Goal: Information Seeking & Learning: Check status

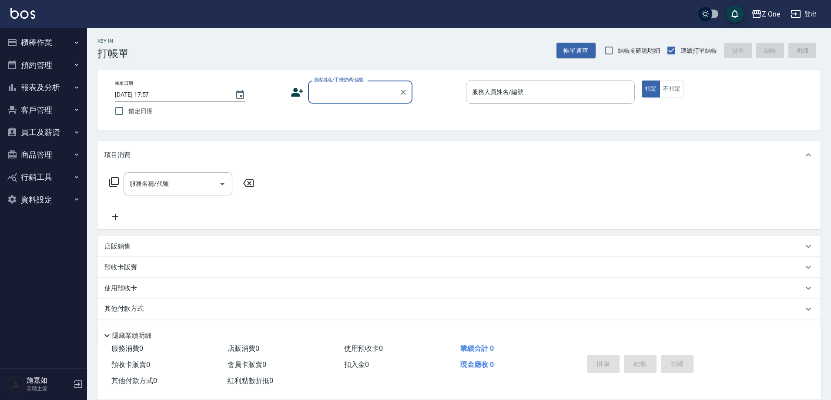
click at [71, 90] on button "報表及分析" at bounding box center [43, 87] width 80 height 23
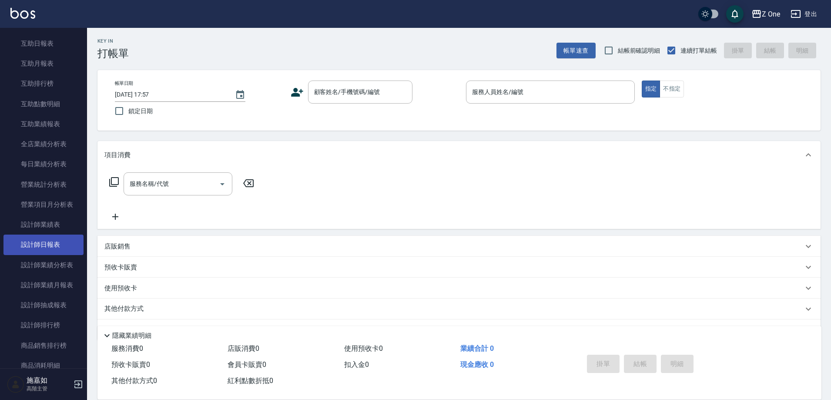
scroll to position [174, 0]
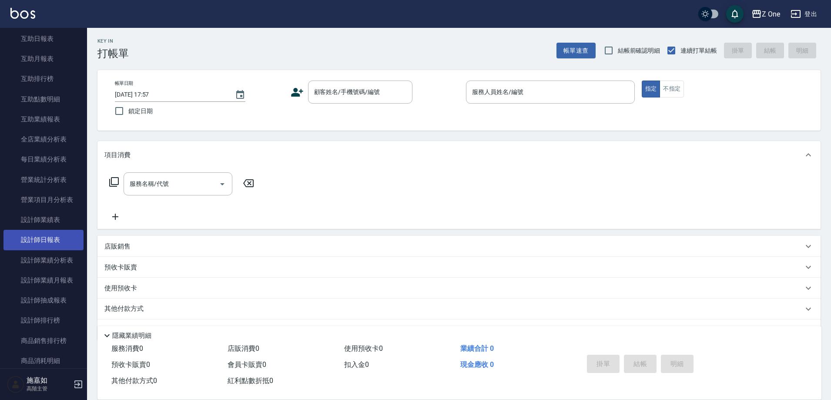
click at [51, 245] on link "設計師日報表" at bounding box center [43, 240] width 80 height 20
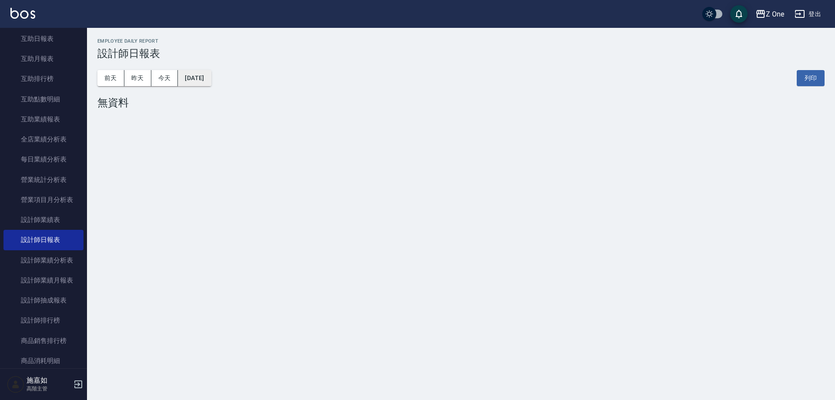
click at [211, 77] on button "[DATE]" at bounding box center [194, 78] width 33 height 16
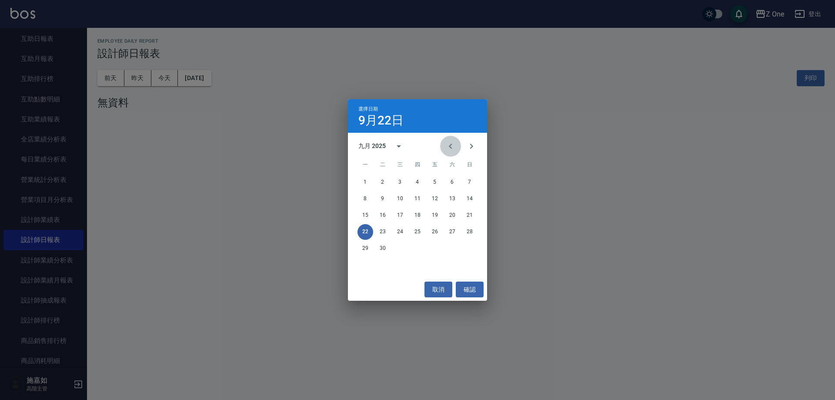
click at [450, 148] on icon "Previous month" at bounding box center [450, 146] width 10 height 10
click at [473, 148] on icon "Next month" at bounding box center [471, 146] width 10 height 10
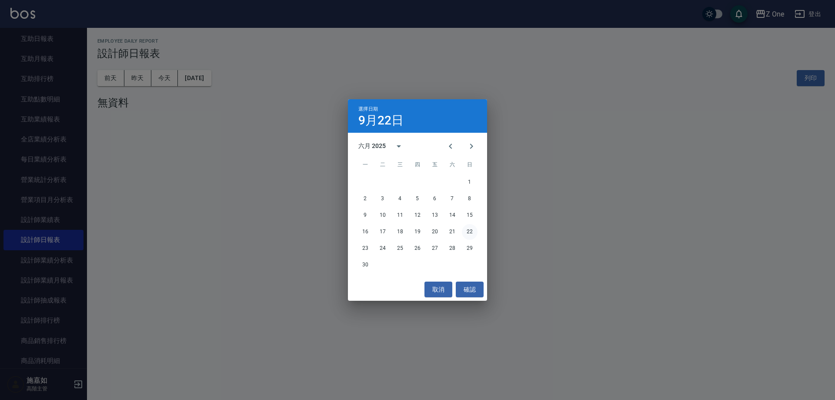
click at [471, 233] on button "22" at bounding box center [470, 232] width 16 height 16
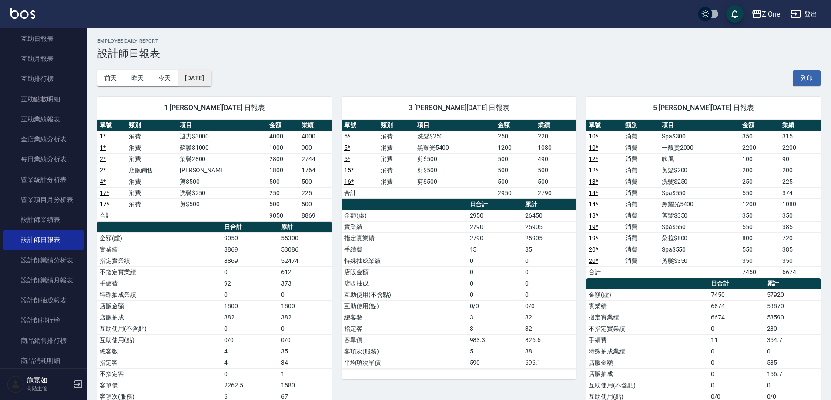
click at [209, 75] on button "[DATE]" at bounding box center [194, 78] width 33 height 16
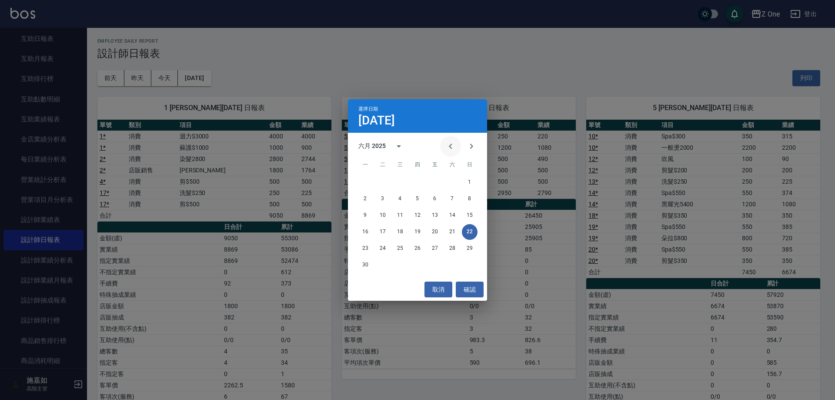
click at [446, 145] on icon "Previous month" at bounding box center [450, 146] width 10 height 10
click at [467, 147] on icon "Next month" at bounding box center [471, 146] width 10 height 10
click at [470, 200] on button "13" at bounding box center [470, 199] width 16 height 16
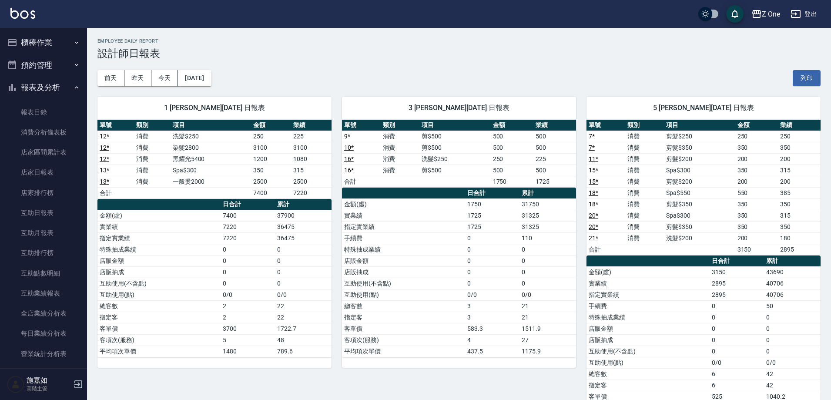
click at [70, 38] on button "櫃檯作業" at bounding box center [43, 42] width 80 height 23
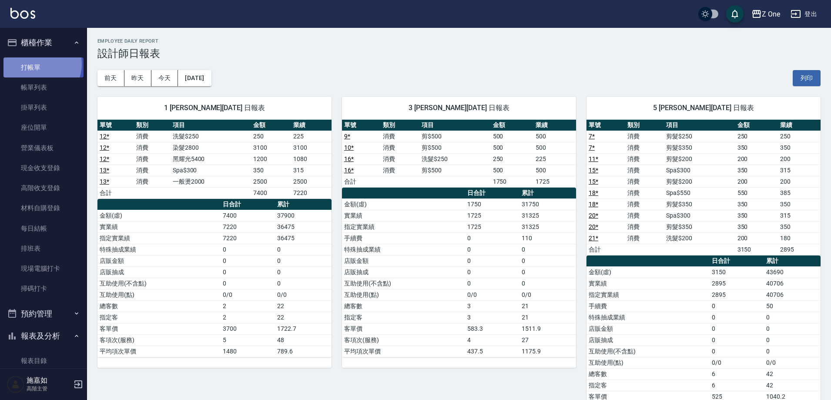
click at [39, 64] on link "打帳單" at bounding box center [43, 67] width 80 height 20
